Goal: Check status

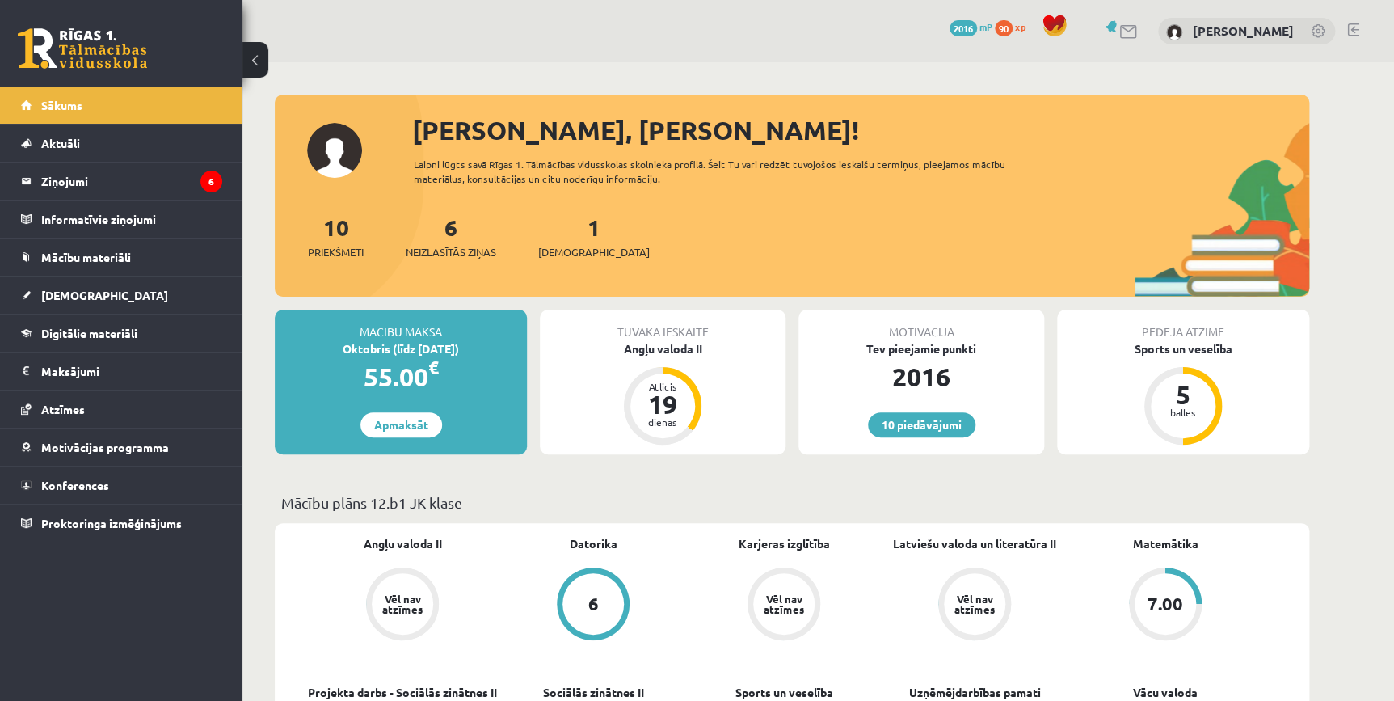
click at [718, 213] on div "10 Priekšmeti 6 Neizlasītās ziņas 1 Ieskaites" at bounding box center [792, 253] width 1034 height 86
click at [549, 241] on div "1 Ieskaites" at bounding box center [594, 235] width 112 height 50
click at [550, 233] on link "1 Ieskaites" at bounding box center [594, 237] width 112 height 48
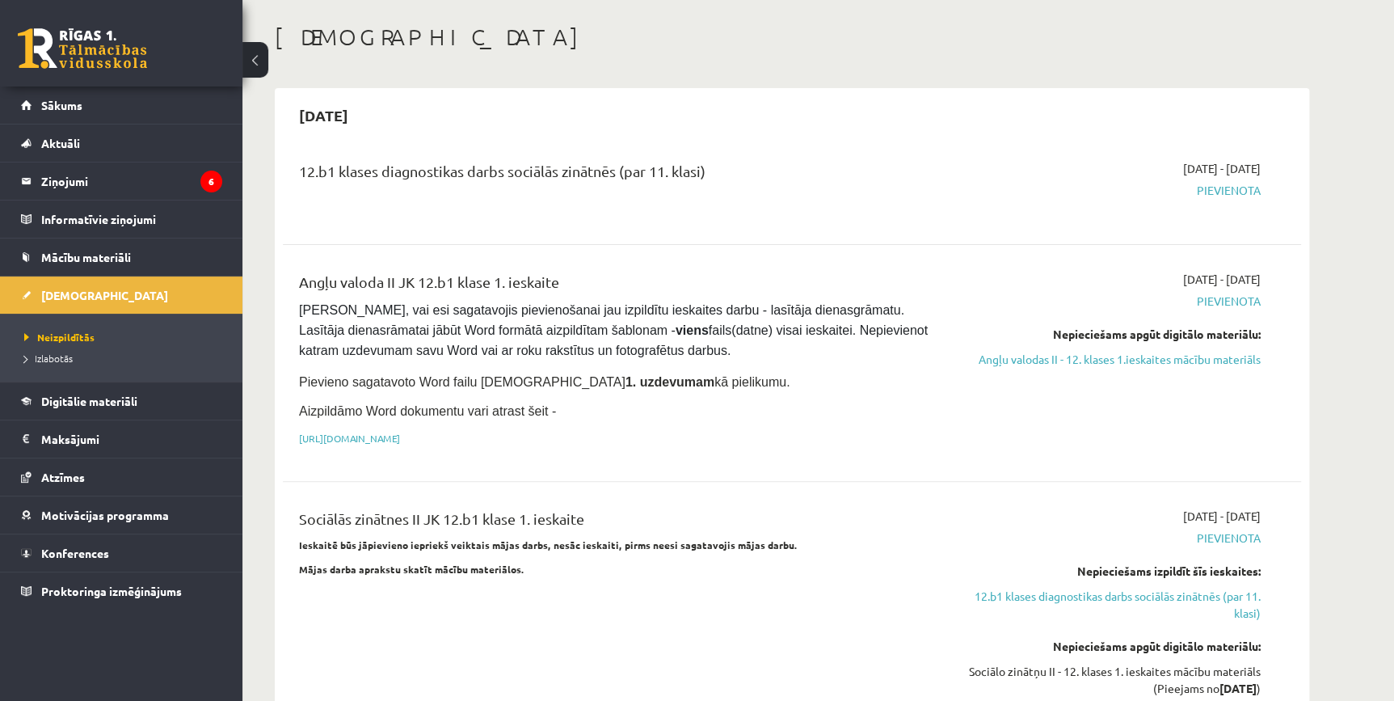
scroll to position [122, 0]
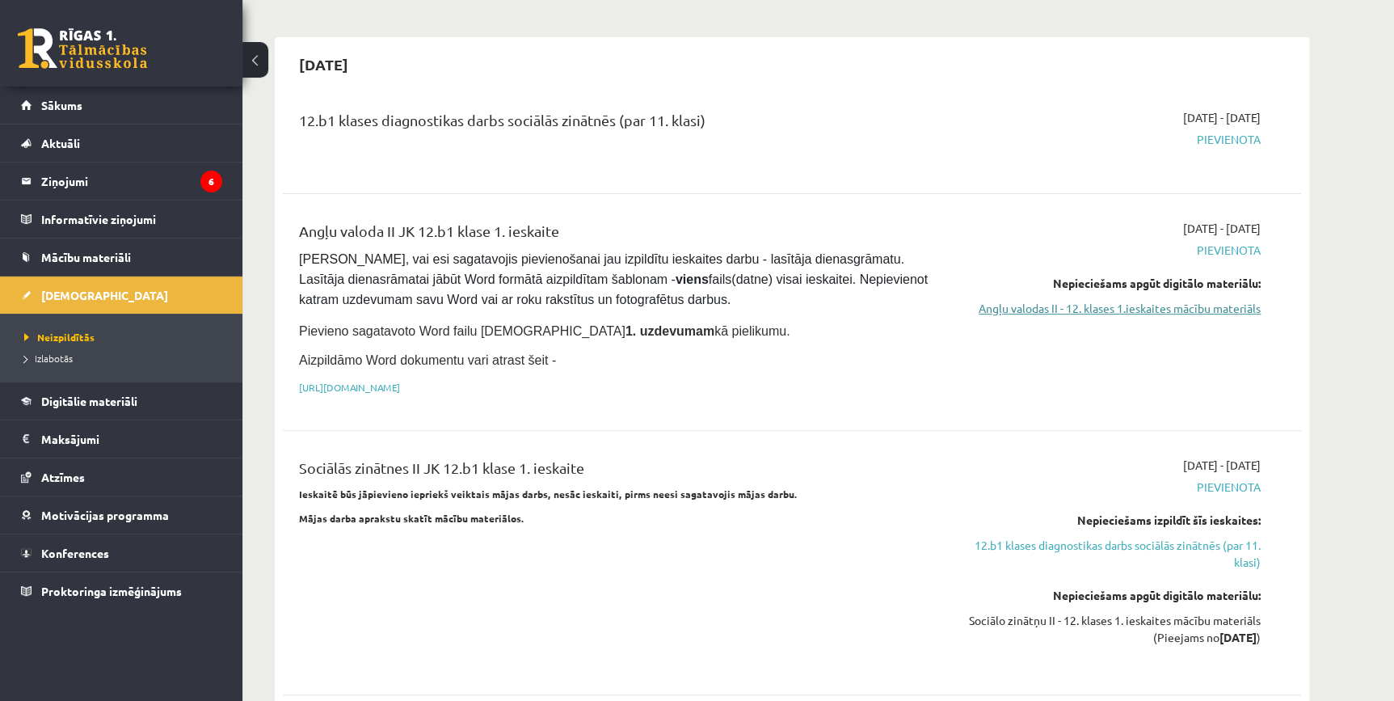
click at [1084, 307] on link "Angļu valodas II - 12. klases 1.ieskaites mācību materiāls" at bounding box center [1108, 308] width 305 height 17
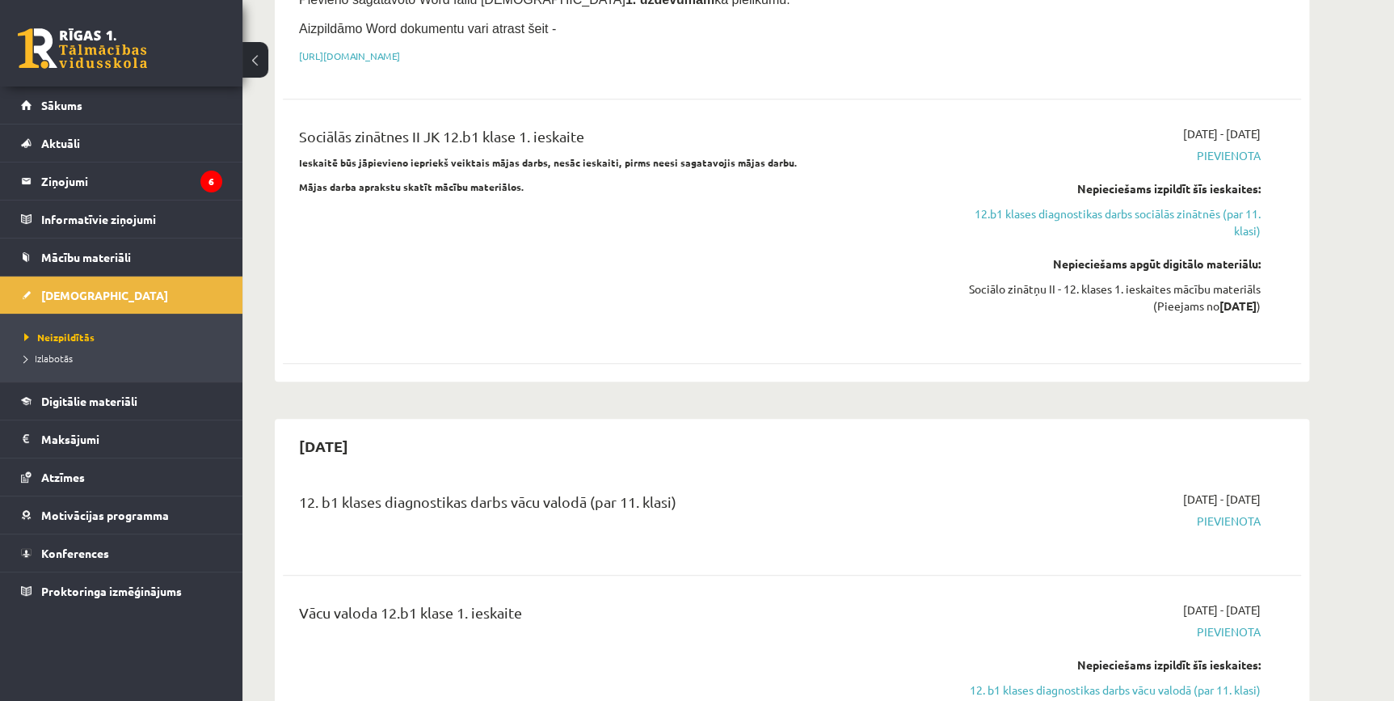
scroll to position [490, 0]
